Goal: Navigation & Orientation: Find specific page/section

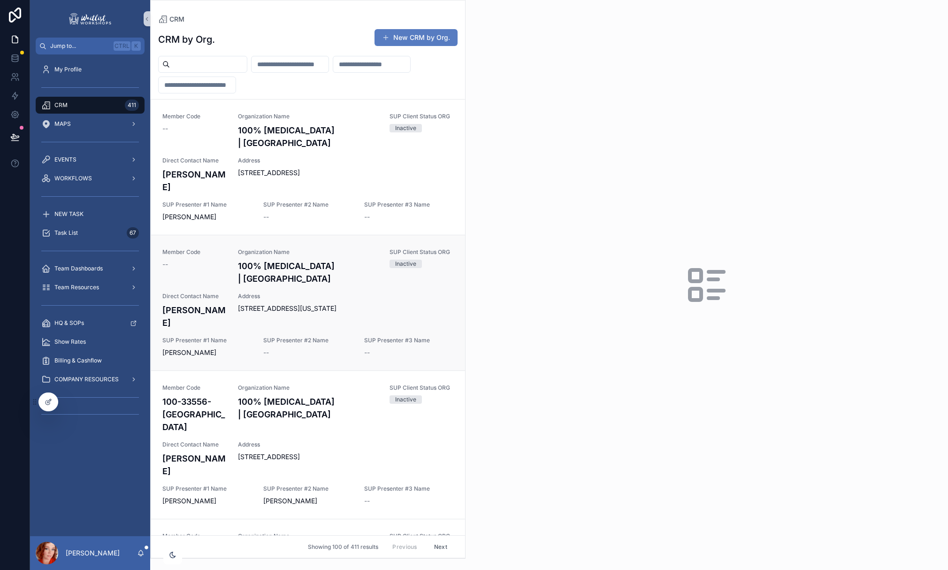
scroll to position [391, 0]
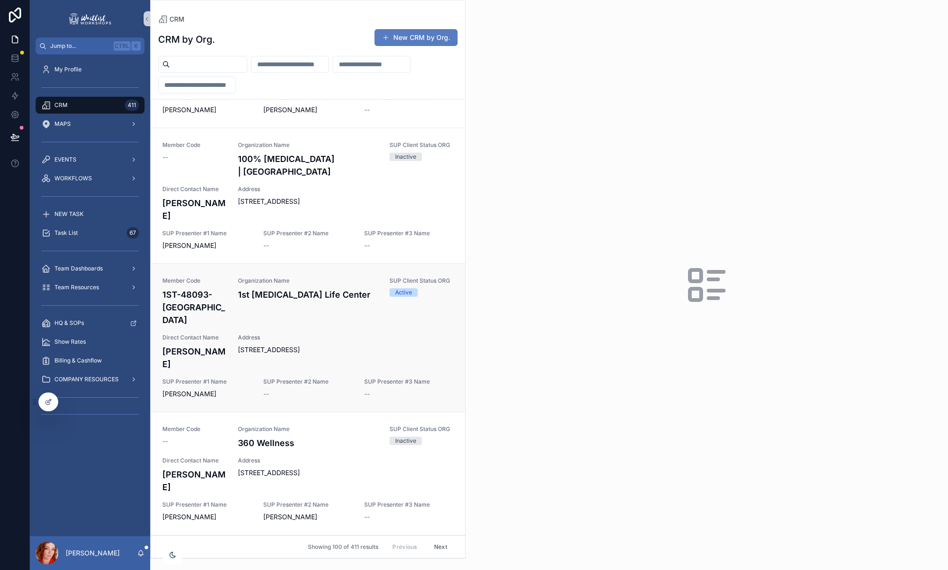
click at [303, 334] on span "Address" at bounding box center [346, 338] width 216 height 8
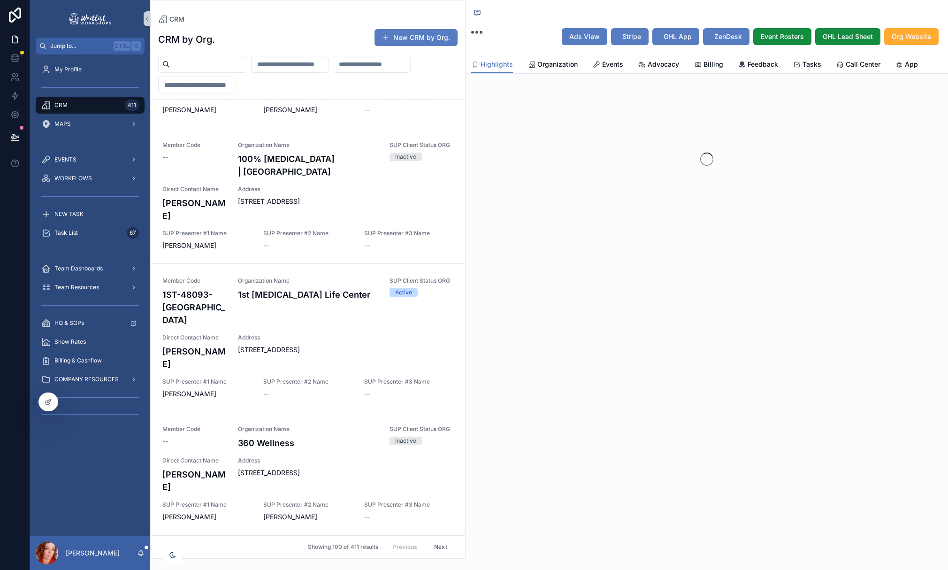
scroll to position [404, 0]
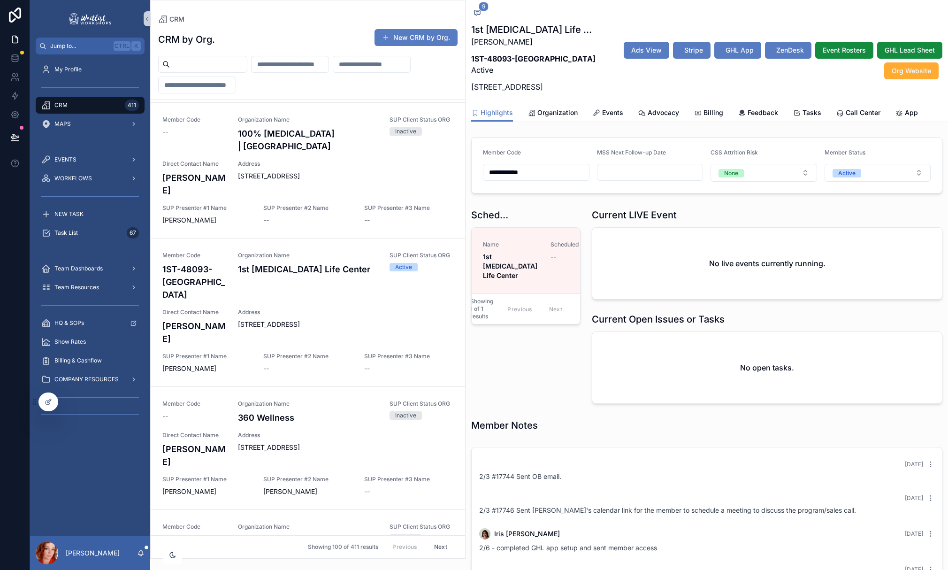
scroll to position [713, 0]
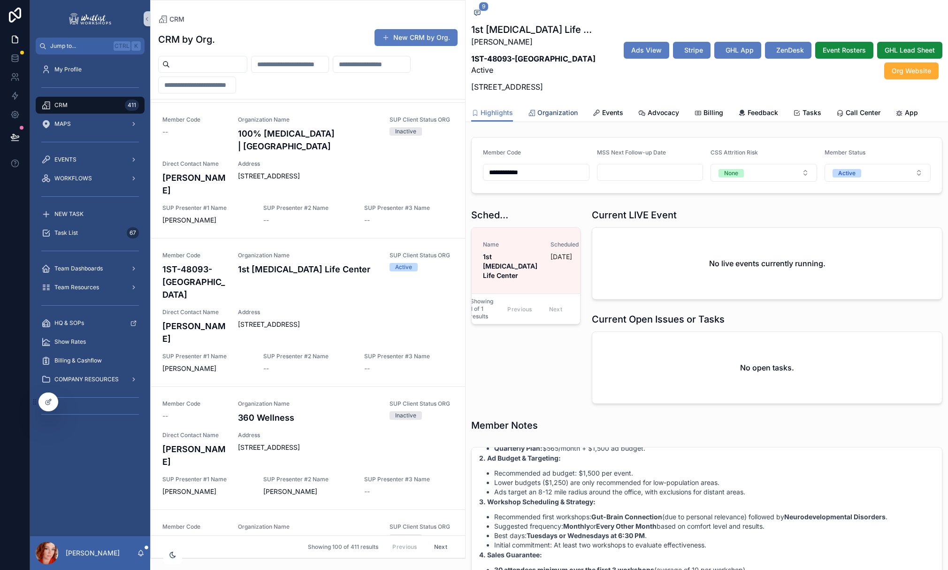
click at [536, 117] on div "Organization" at bounding box center [553, 112] width 50 height 9
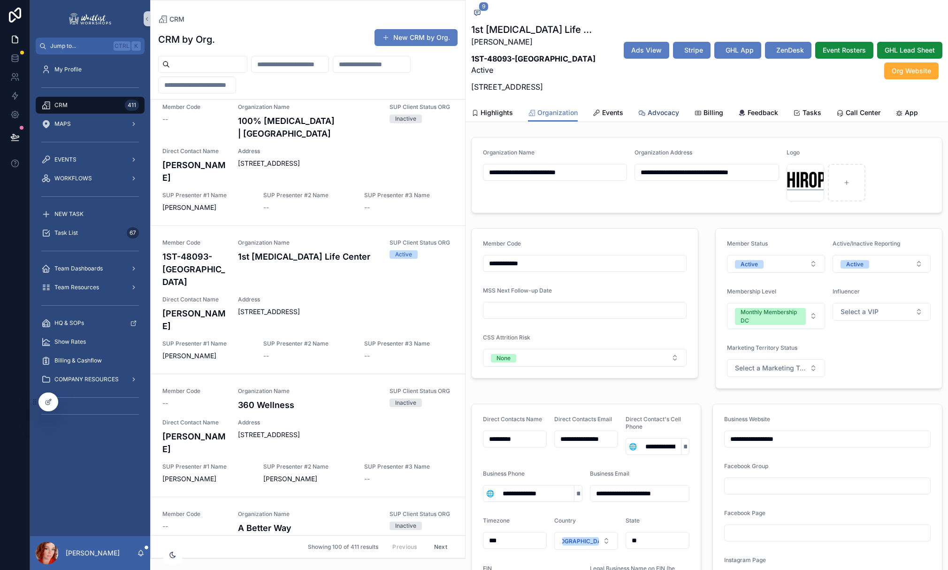
click at [664, 117] on span "Advocacy" at bounding box center [663, 112] width 31 height 9
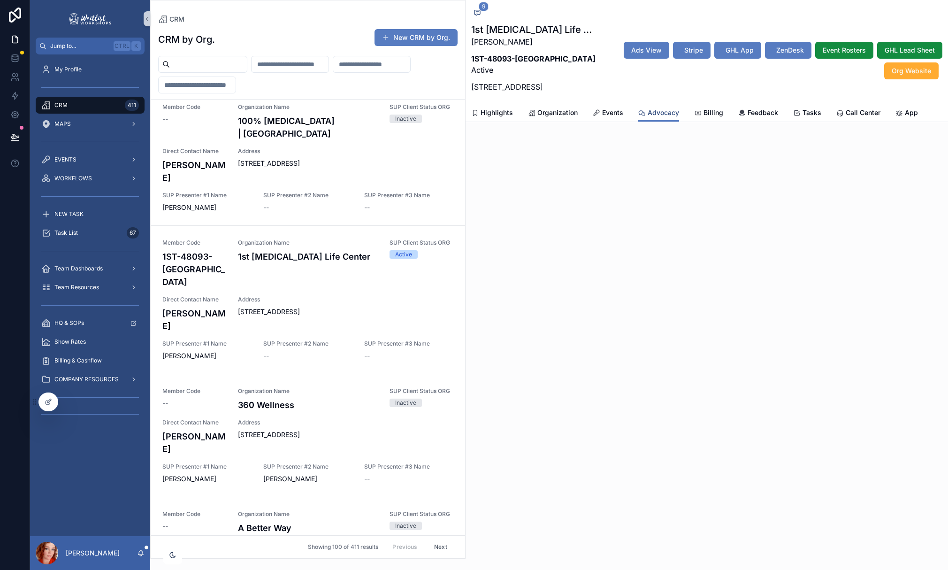
scroll to position [442, 0]
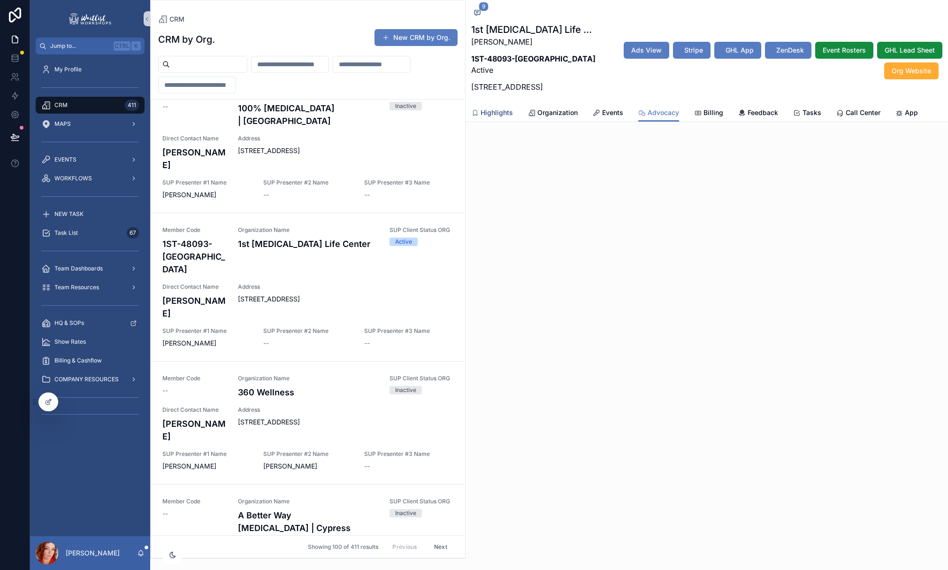
click at [500, 117] on span "Highlights" at bounding box center [497, 112] width 32 height 9
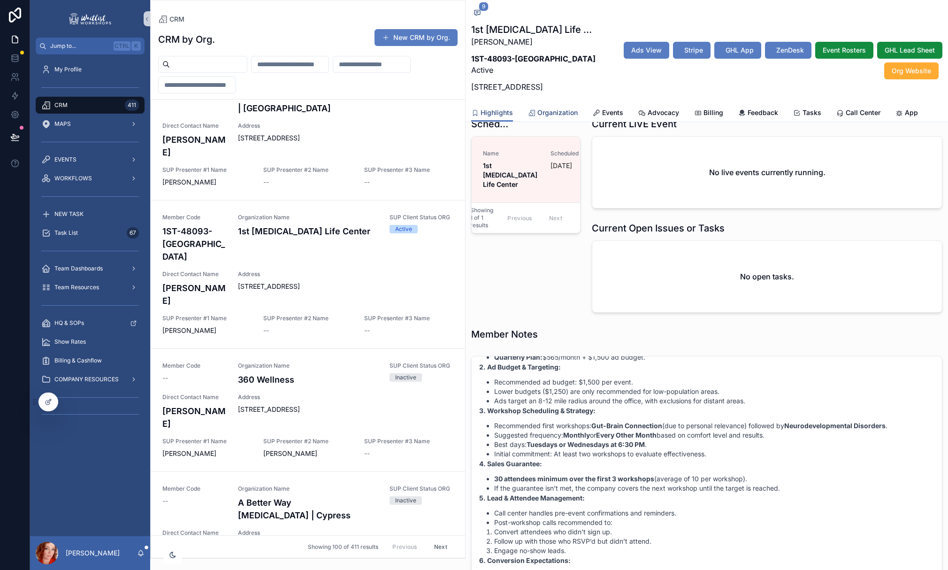
scroll to position [89, 0]
click at [561, 117] on span "Organization" at bounding box center [558, 112] width 40 height 9
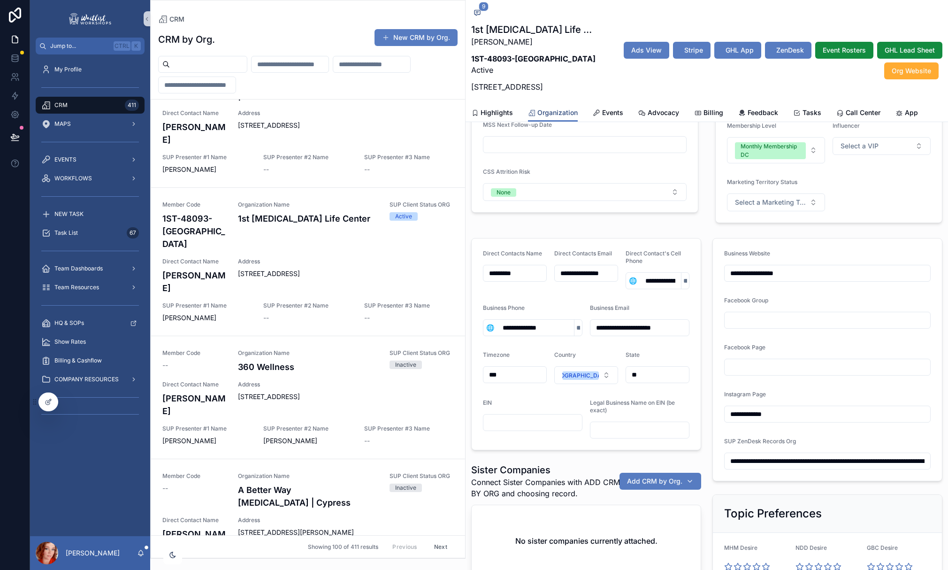
scroll to position [167, 0]
